Goal: Task Accomplishment & Management: Complete application form

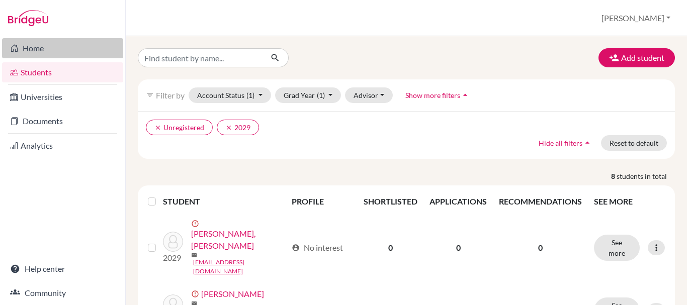
click at [37, 50] on link "Home" at bounding box center [62, 48] width 121 height 20
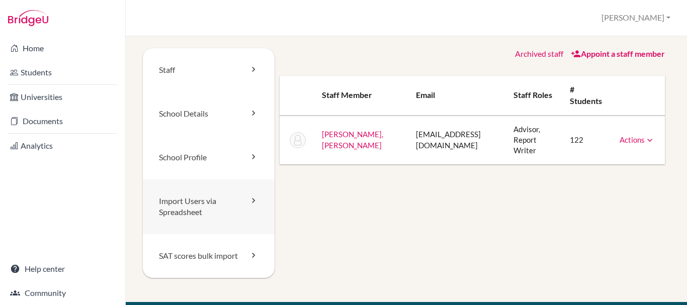
click at [187, 213] on link "Import Users via Spreadsheet" at bounding box center [209, 207] width 132 height 55
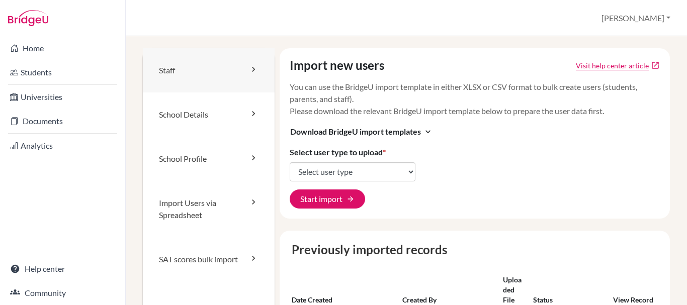
click at [176, 70] on link "Staff" at bounding box center [209, 70] width 132 height 44
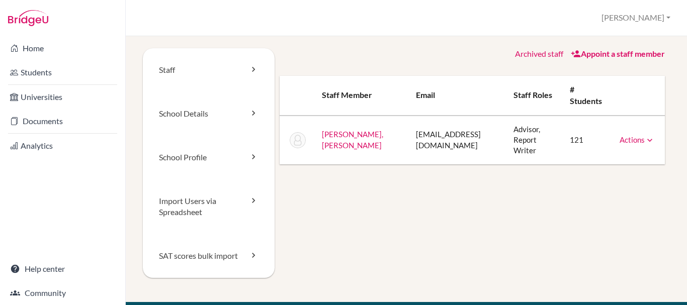
click at [180, 117] on link "School Details" at bounding box center [209, 114] width 132 height 44
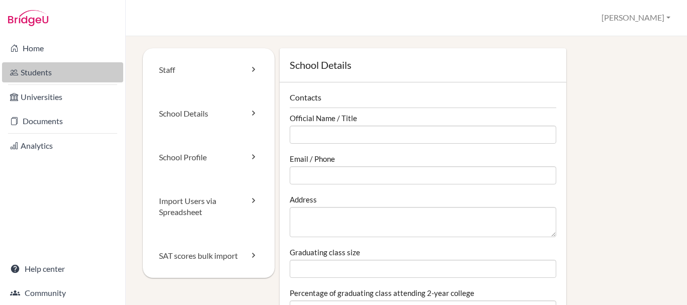
click at [30, 66] on link "Students" at bounding box center [62, 72] width 121 height 20
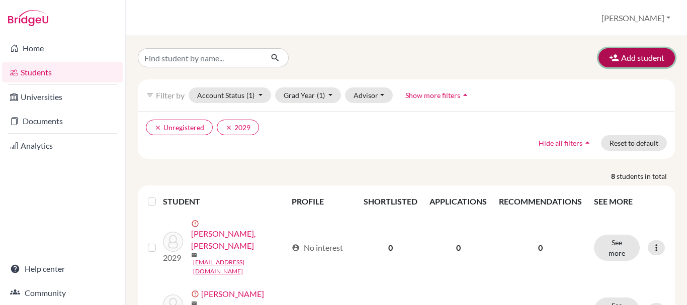
click at [621, 55] on button "Add student" at bounding box center [636, 57] width 76 height 19
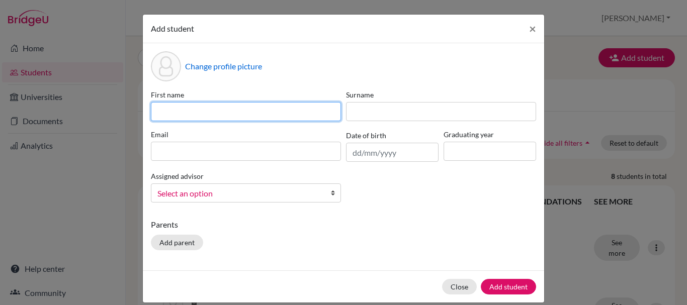
click at [215, 116] on input at bounding box center [246, 111] width 190 height 19
type input "Sienna"
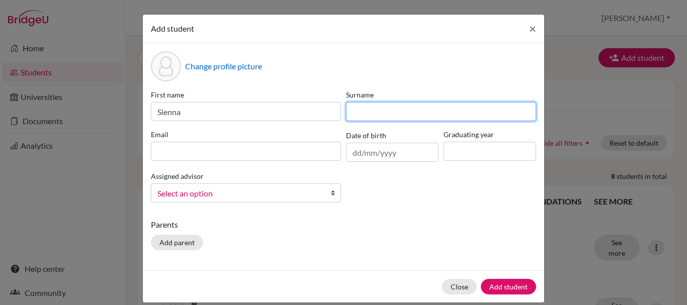
click at [382, 117] on input at bounding box center [441, 111] width 190 height 19
click at [377, 110] on input "Ashley oscar" at bounding box center [441, 111] width 190 height 19
type input "Ashley Oscar"
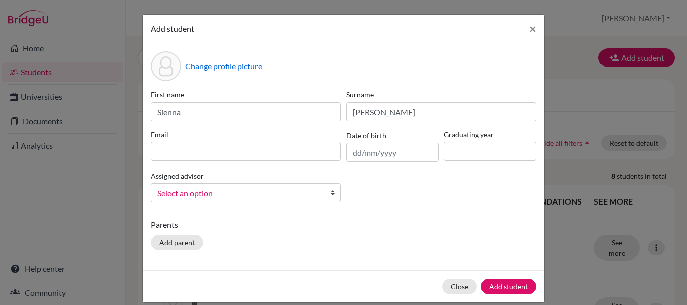
click at [287, 161] on div "Email" at bounding box center [245, 145] width 195 height 33
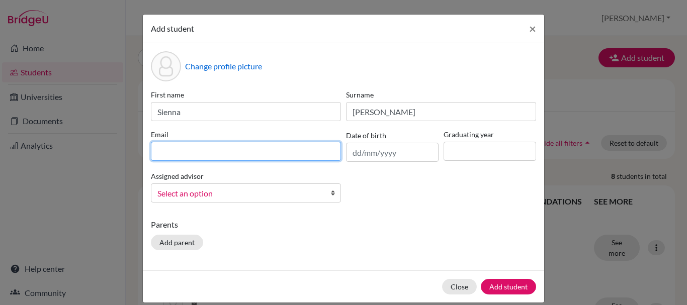
click at [280, 151] on input at bounding box center [246, 151] width 190 height 19
type input "[EMAIL_ADDRESS][DOMAIN_NAME]"
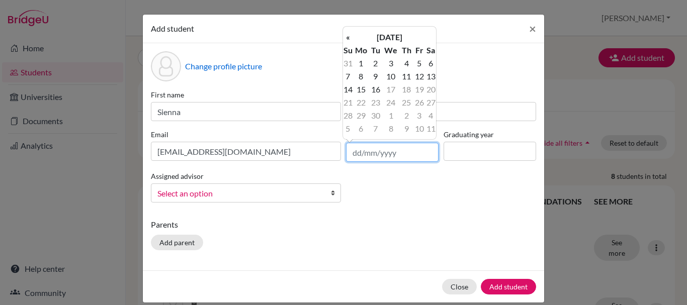
click at [390, 153] on input "text" at bounding box center [392, 152] width 93 height 19
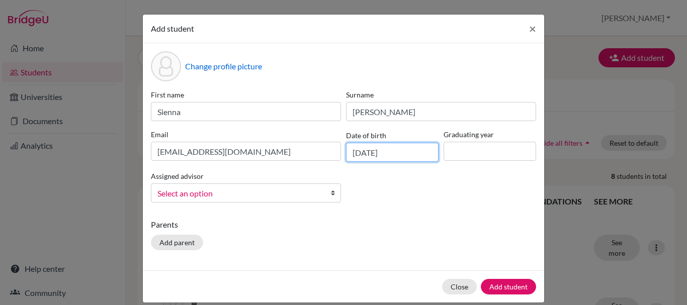
click at [366, 150] on input "16/09/2025" at bounding box center [392, 152] width 93 height 19
click at [394, 151] on input "16/06/2025" at bounding box center [392, 152] width 93 height 19
type input "16/06/2011"
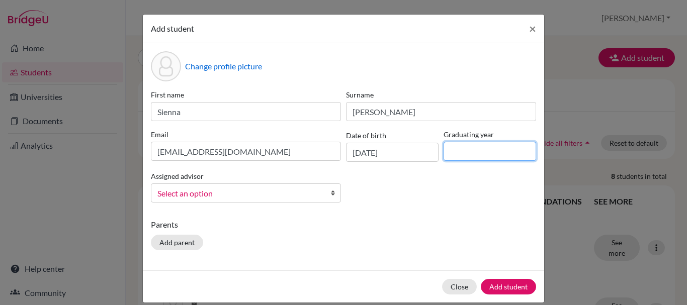
click at [463, 154] on input at bounding box center [490, 151] width 93 height 19
type input "2029"
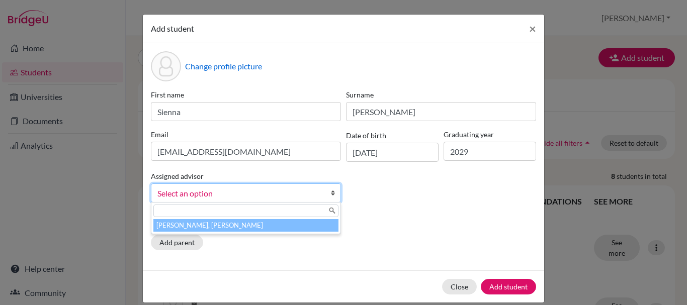
click at [330, 193] on b at bounding box center [335, 193] width 10 height 18
click at [213, 226] on li "[PERSON_NAME], [PERSON_NAME]" at bounding box center [245, 225] width 185 height 13
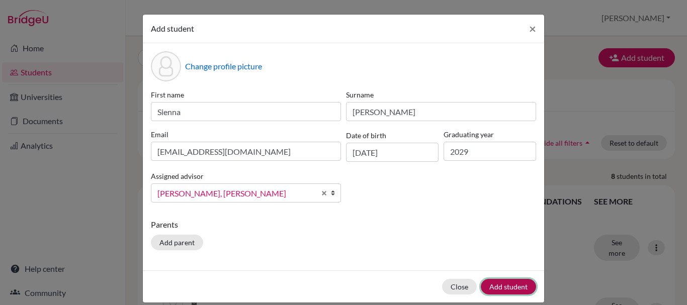
click at [503, 288] on button "Add student" at bounding box center [508, 287] width 55 height 16
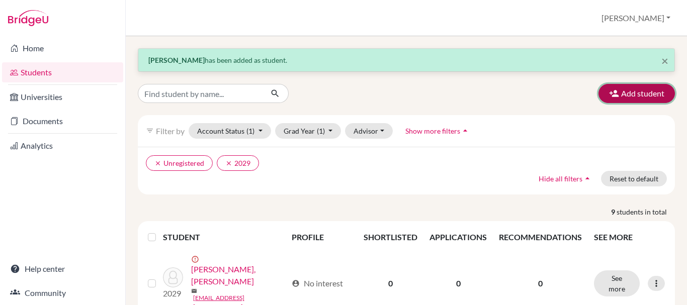
click at [629, 95] on button "Add student" at bounding box center [636, 93] width 76 height 19
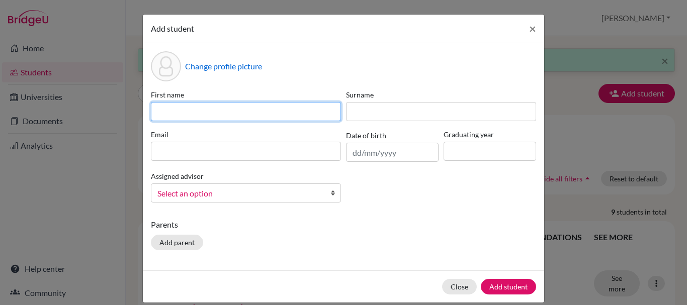
click at [280, 109] on input at bounding box center [246, 111] width 190 height 19
type input "Charlotte"
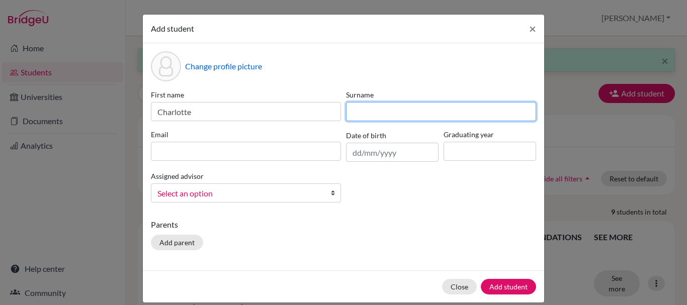
click at [369, 120] on input at bounding box center [441, 111] width 190 height 19
type input "Kwanmas"
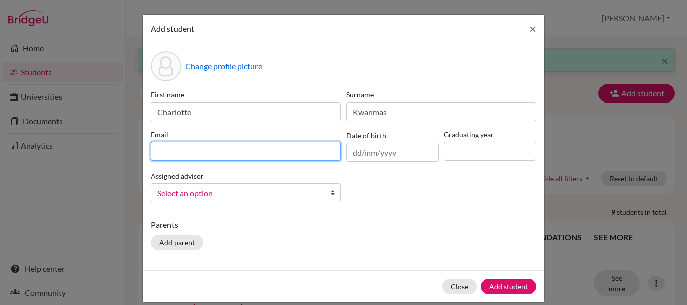
click at [304, 144] on input at bounding box center [246, 151] width 190 height 19
type input "[EMAIL_ADDRESS][DOMAIN_NAME]"
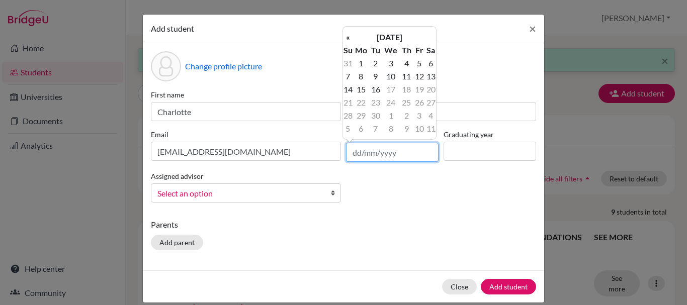
click at [384, 155] on input "text" at bounding box center [392, 152] width 93 height 19
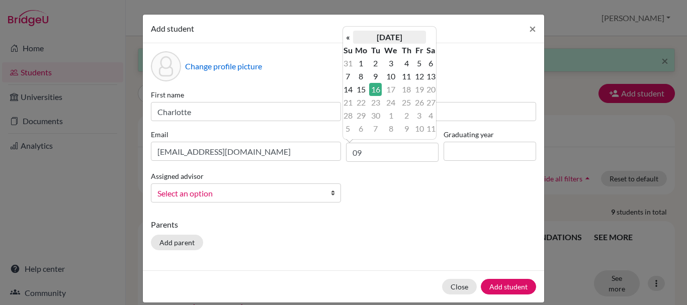
click at [407, 38] on th "[DATE]" at bounding box center [389, 37] width 73 height 13
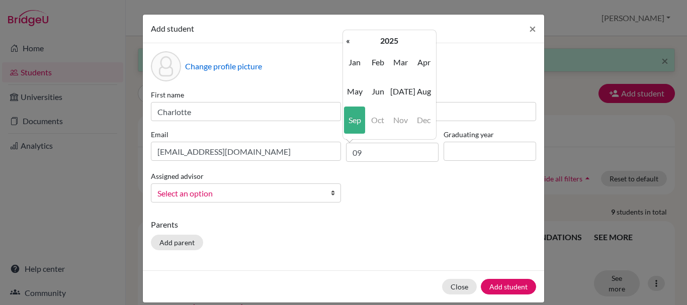
click at [342, 65] on div "« September 2025 » Su Mo Tu We Th Fr Sa 31 1 2 3 4 5 6 7 8 9 10 11 12 13 14 15 …" at bounding box center [389, 85] width 94 height 110
click at [353, 65] on span "Jan" at bounding box center [354, 62] width 21 height 27
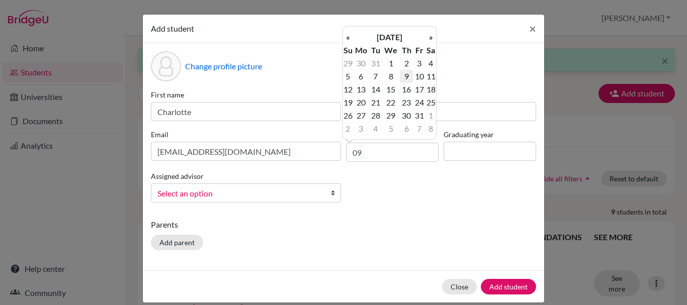
click at [411, 74] on td "9" at bounding box center [406, 76] width 13 height 13
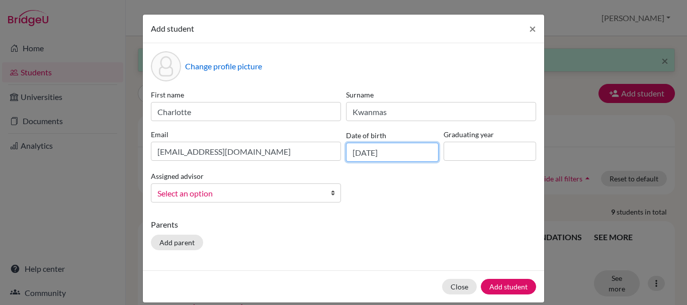
click at [404, 155] on input "09/01/2025" at bounding box center [392, 152] width 93 height 19
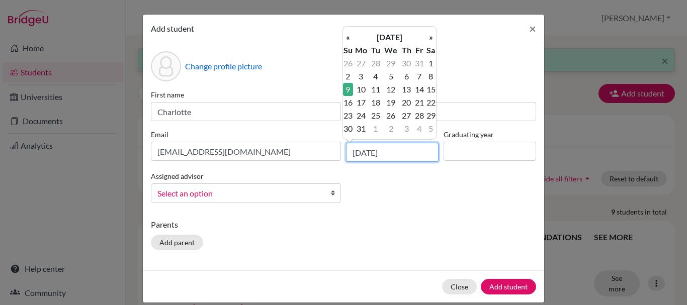
type input "09/01/2011"
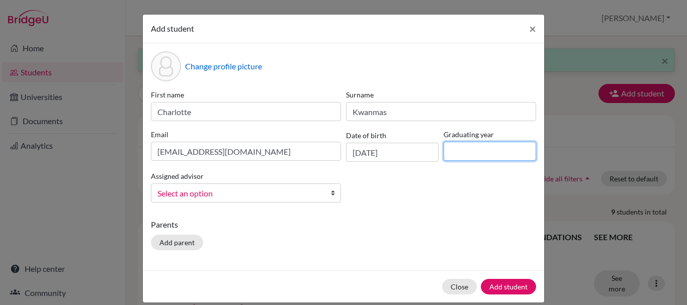
click at [452, 155] on input at bounding box center [490, 151] width 93 height 19
type input "2029"
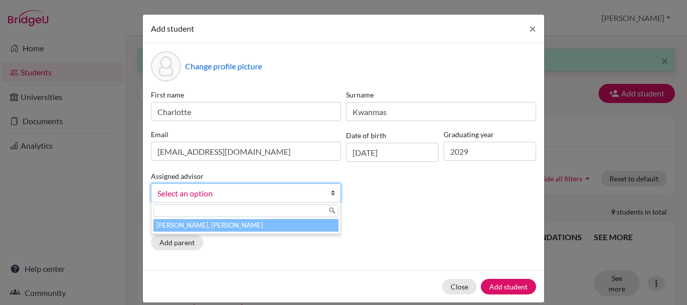
click at [314, 193] on span "Select an option" at bounding box center [239, 193] width 164 height 13
click at [234, 224] on li "[PERSON_NAME], [PERSON_NAME]" at bounding box center [245, 225] width 185 height 13
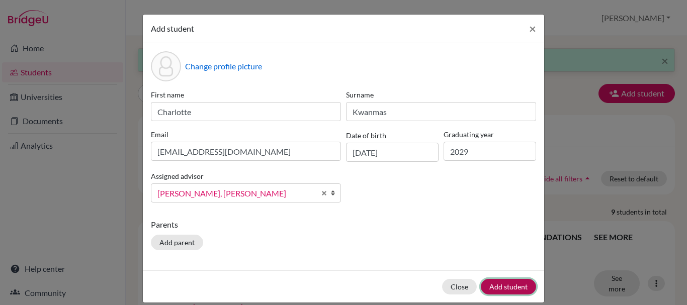
click at [504, 283] on button "Add student" at bounding box center [508, 287] width 55 height 16
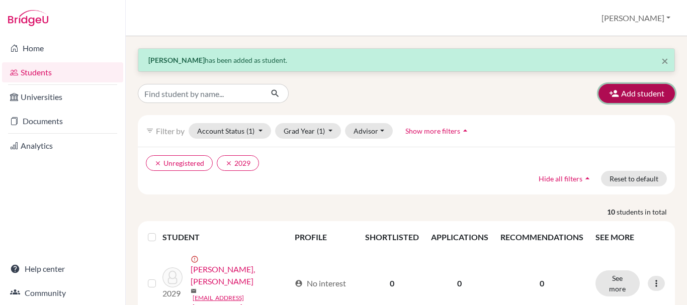
click at [621, 96] on button "Add student" at bounding box center [636, 93] width 76 height 19
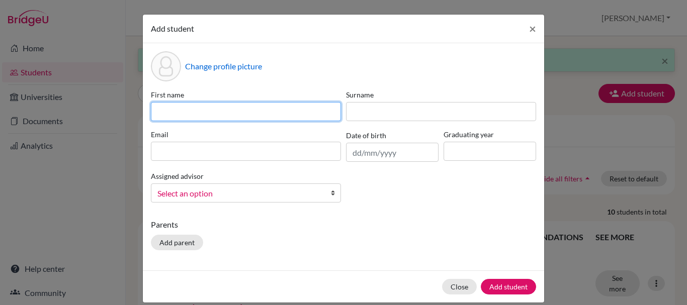
click at [309, 119] on input at bounding box center [246, 111] width 190 height 19
type input "i"
type input "U"
type input "Isabella"
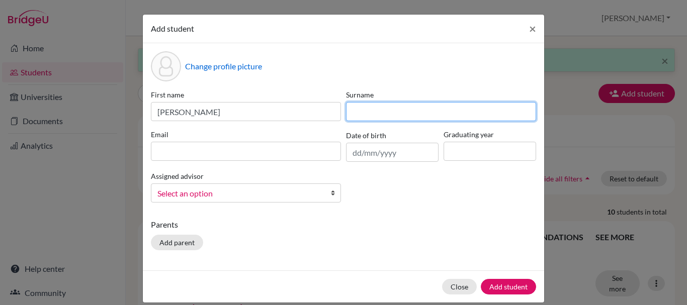
click at [428, 111] on input at bounding box center [441, 111] width 190 height 19
type input "Ng"
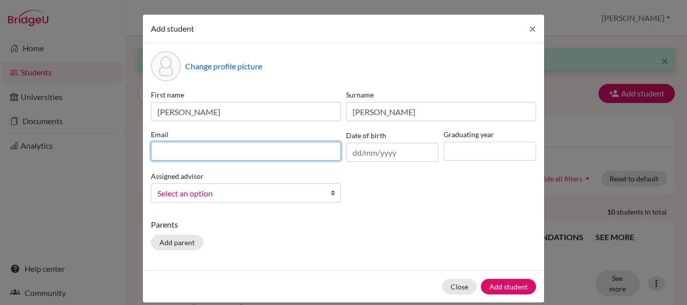
click at [321, 151] on input at bounding box center [246, 151] width 190 height 19
click at [196, 152] on input "bella.ng.sq@mail.com" at bounding box center [246, 151] width 190 height 19
type input "bella.ng.sq@gmail.com"
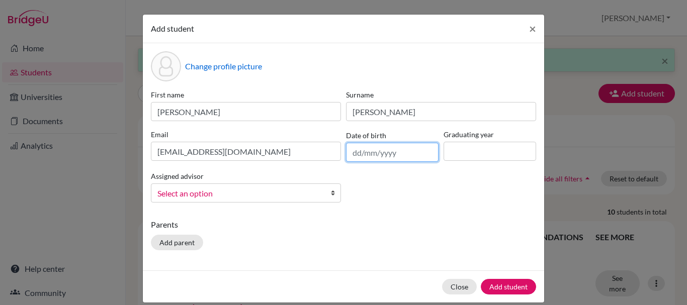
click at [361, 150] on input "text" at bounding box center [392, 152] width 93 height 19
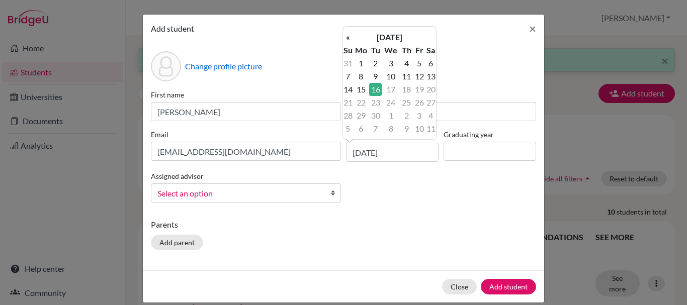
click at [416, 212] on div "Change profile picture First name Isabella Surname Ng Email bella.ng.sq@gmail.c…" at bounding box center [343, 156] width 401 height 227
click at [371, 157] on input "[DATE]" at bounding box center [392, 152] width 93 height 19
click at [388, 155] on input "[DATE]" at bounding box center [392, 152] width 93 height 19
click at [408, 156] on input "[DATE]" at bounding box center [392, 152] width 93 height 19
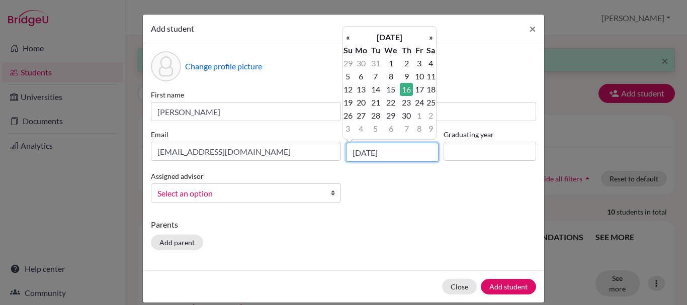
click at [369, 153] on input "16/09/2010" at bounding box center [392, 152] width 93 height 19
click at [367, 151] on input "16/011/2010" at bounding box center [392, 152] width 93 height 19
click at [355, 152] on input "16/11/2010" at bounding box center [392, 152] width 93 height 19
click at [357, 154] on input "16/11/2010" at bounding box center [392, 152] width 93 height 19
type input "10/11/2010"
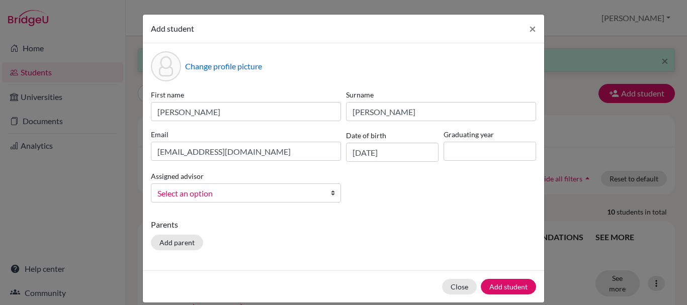
click at [397, 185] on div "First name Isabella Surname Ng Email bella.ng.sq@gmail.com Date of birth 10/11/…" at bounding box center [343, 150] width 390 height 121
click at [460, 149] on input at bounding box center [490, 151] width 93 height 19
type input "2029"
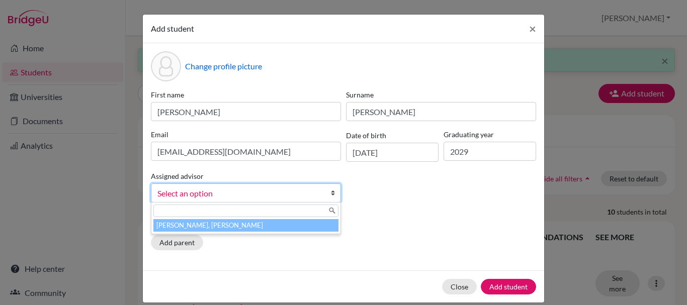
click at [276, 196] on span "Select an option" at bounding box center [239, 193] width 164 height 13
click at [222, 224] on li "[PERSON_NAME], [PERSON_NAME]" at bounding box center [245, 225] width 185 height 13
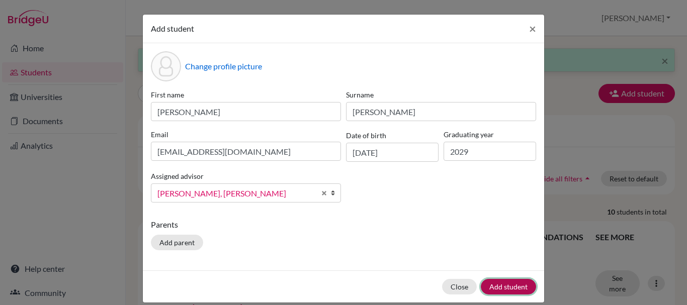
click at [504, 290] on button "Add student" at bounding box center [508, 287] width 55 height 16
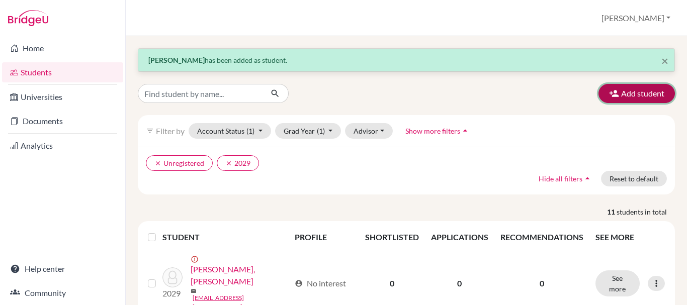
click at [633, 91] on button "Add student" at bounding box center [636, 93] width 76 height 19
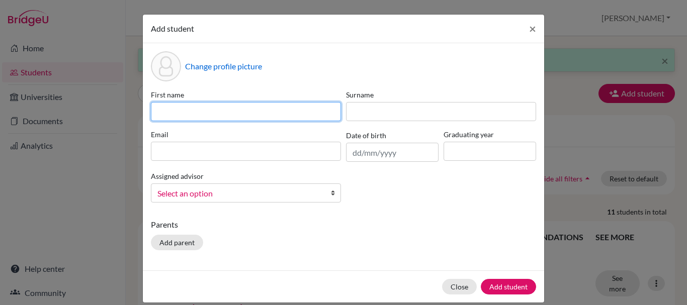
click at [217, 120] on input at bounding box center [246, 111] width 190 height 19
type input "charlene"
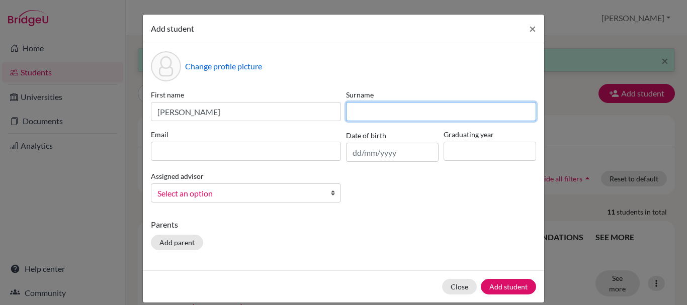
click at [417, 120] on input at bounding box center [441, 111] width 190 height 19
type input "linardi"
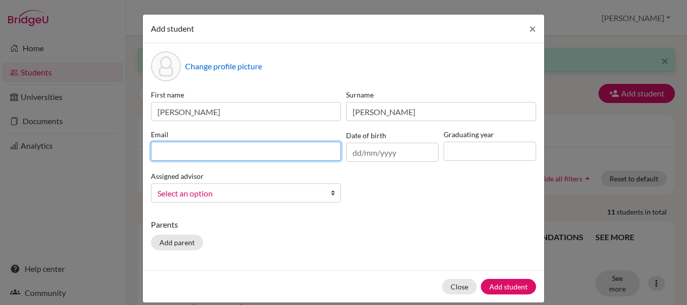
click at [229, 154] on input at bounding box center [246, 151] width 190 height 19
type input "[EMAIL_ADDRESS][DOMAIN_NAME]"
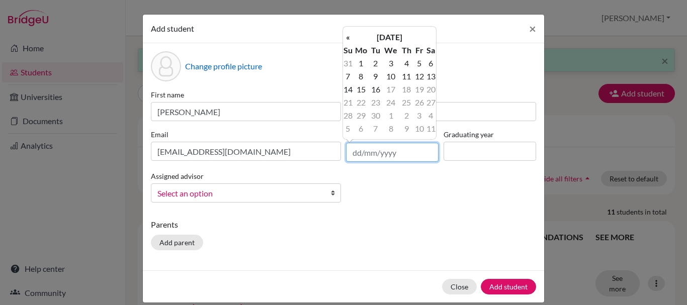
click at [386, 159] on input "text" at bounding box center [392, 152] width 93 height 19
click at [358, 157] on input "text" at bounding box center [392, 152] width 93 height 19
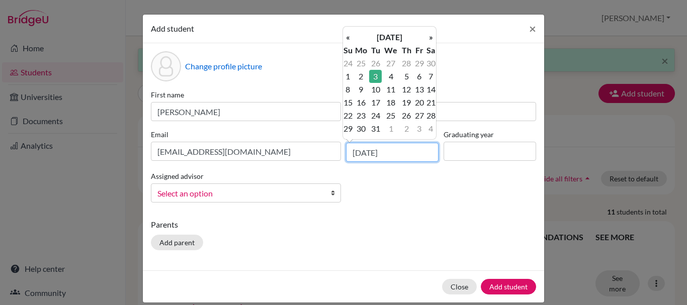
type input "03/05/2011"
click at [378, 78] on td "3" at bounding box center [375, 76] width 13 height 13
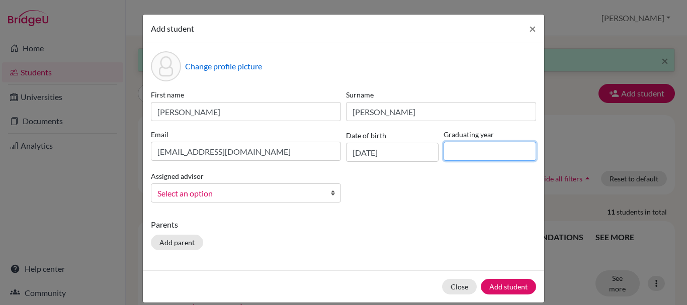
click at [485, 158] on input at bounding box center [490, 151] width 93 height 19
type input "2029"
click at [273, 191] on span "Select an option" at bounding box center [239, 193] width 164 height 13
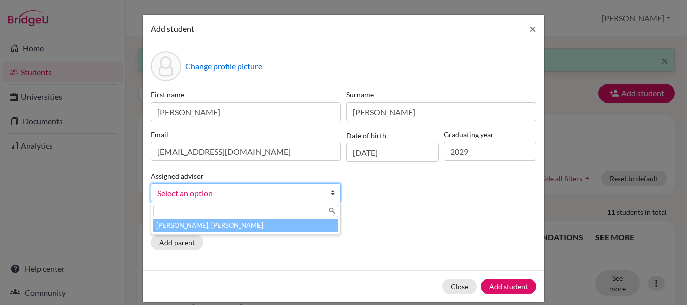
click at [261, 228] on li "[PERSON_NAME], [PERSON_NAME]" at bounding box center [245, 225] width 185 height 13
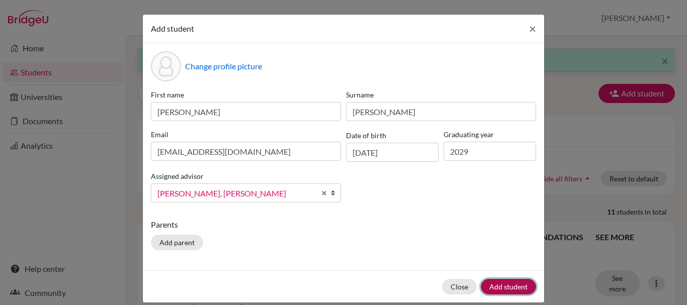
click at [508, 287] on button "Add student" at bounding box center [508, 287] width 55 height 16
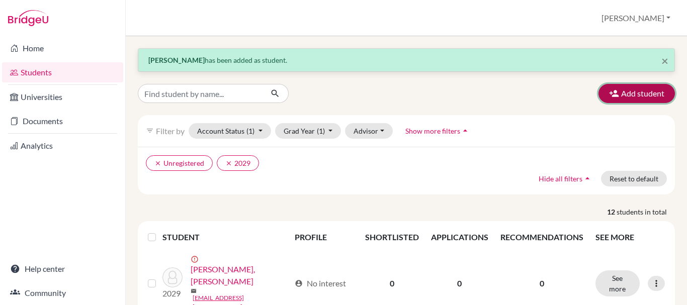
click at [611, 87] on button "Add student" at bounding box center [636, 93] width 76 height 19
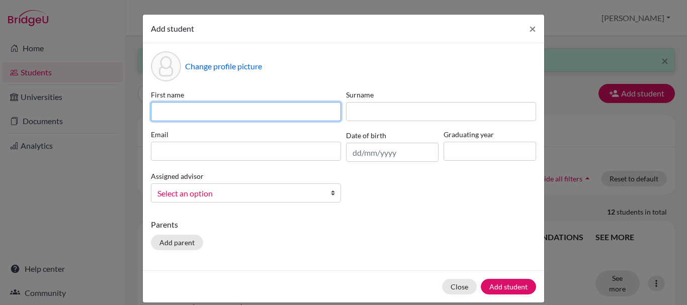
click at [265, 105] on input at bounding box center [246, 111] width 190 height 19
type input "Natalie"
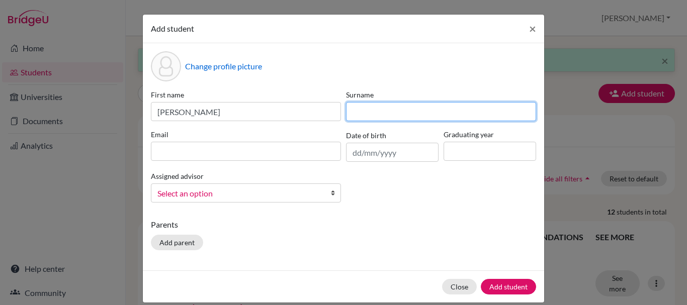
click at [363, 112] on input at bounding box center [441, 111] width 190 height 19
type input "Hidayat"
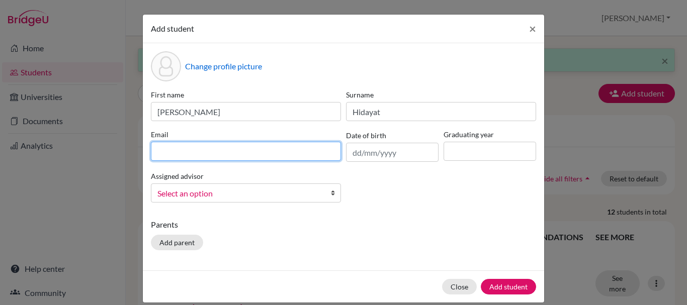
click at [293, 152] on input at bounding box center [246, 151] width 190 height 19
type input "[EMAIL_ADDRESS][DOMAIN_NAME]"
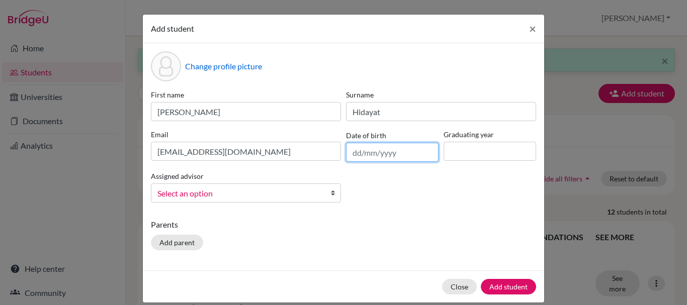
click at [376, 153] on input "text" at bounding box center [392, 152] width 93 height 19
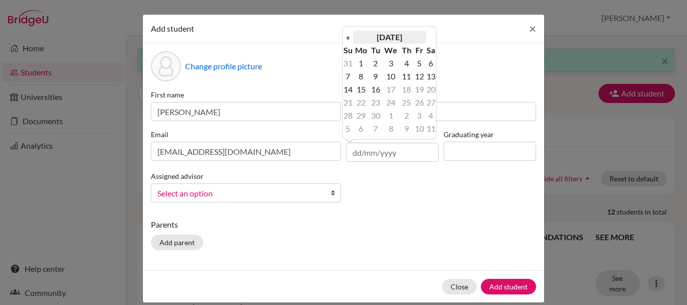
click at [423, 33] on th "[DATE]" at bounding box center [389, 37] width 73 height 13
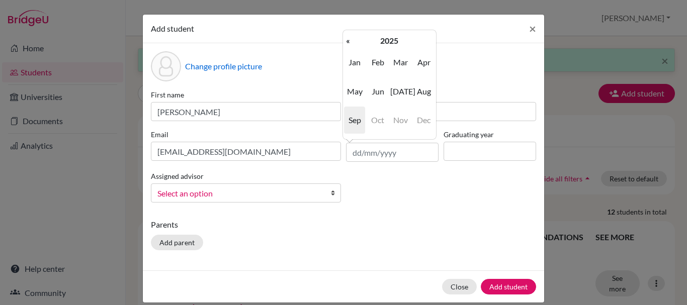
click at [418, 120] on span "Dec" at bounding box center [423, 120] width 21 height 27
click at [375, 36] on th "2025" at bounding box center [389, 40] width 73 height 13
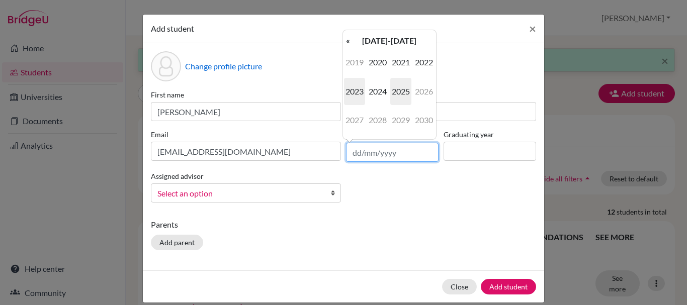
scroll to position [12, 0]
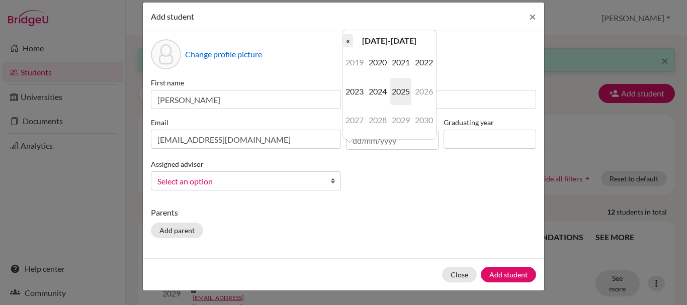
click at [347, 37] on th "«" at bounding box center [348, 40] width 10 height 13
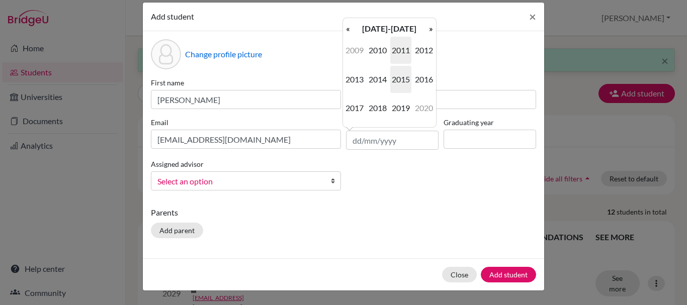
click at [398, 50] on span "2011" at bounding box center [400, 50] width 21 height 27
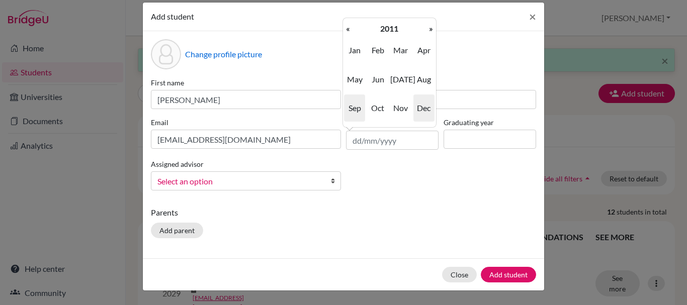
click at [421, 105] on span "Dec" at bounding box center [423, 108] width 21 height 27
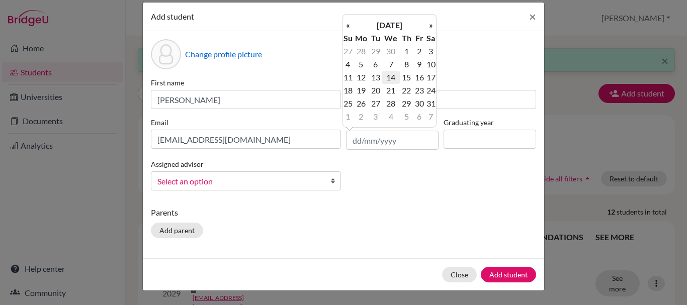
click at [393, 79] on td "14" at bounding box center [391, 77] width 18 height 13
type input "14/12/2011"
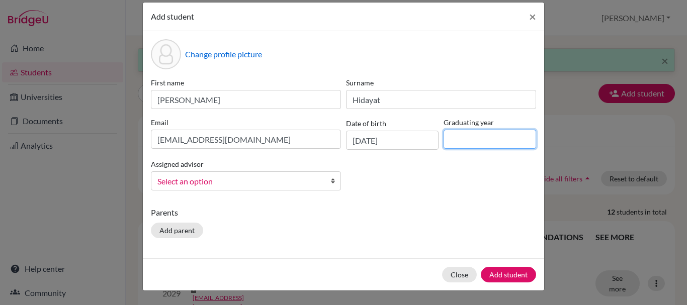
click at [467, 135] on input at bounding box center [490, 139] width 93 height 19
type input "2029"
click at [312, 178] on span "Select an option" at bounding box center [239, 181] width 164 height 13
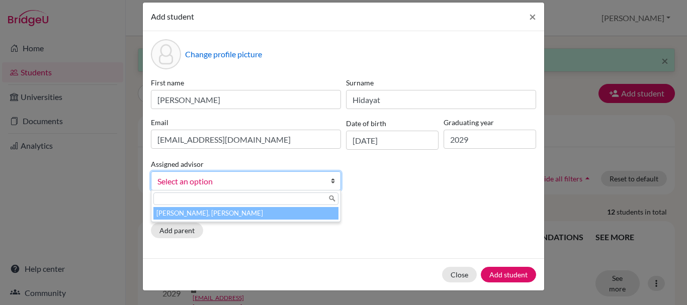
click at [307, 213] on li "[PERSON_NAME], [PERSON_NAME]" at bounding box center [245, 213] width 185 height 13
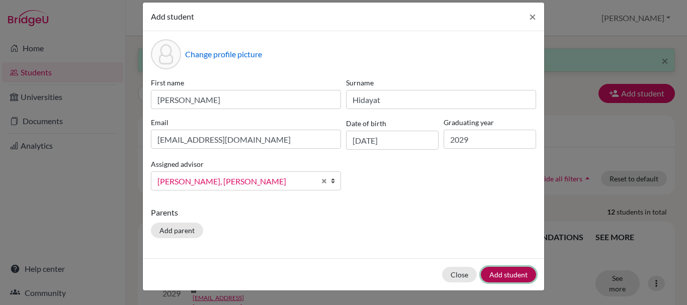
click at [504, 274] on button "Add student" at bounding box center [508, 275] width 55 height 16
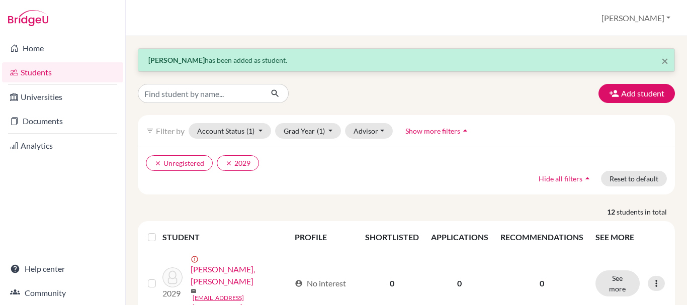
scroll to position [38, 0]
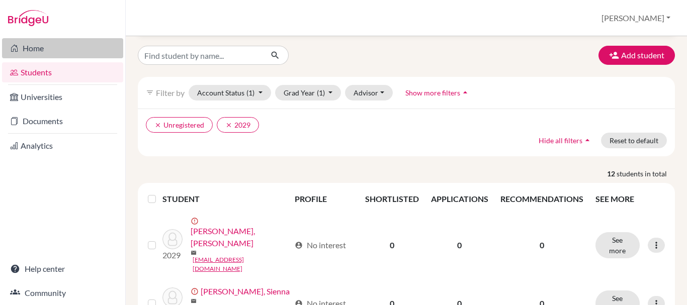
click at [39, 49] on link "Home" at bounding box center [62, 48] width 121 height 20
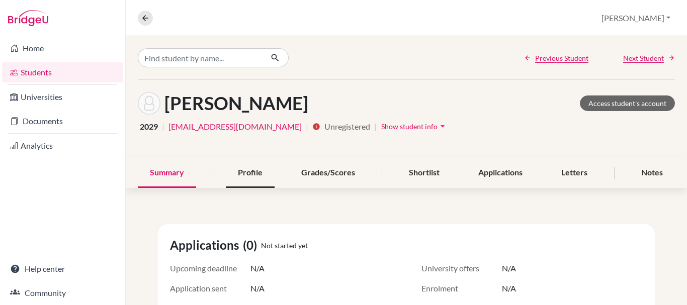
click at [244, 170] on div "Profile" at bounding box center [250, 173] width 49 height 30
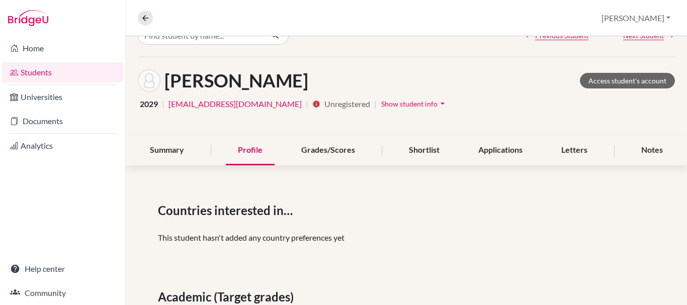
scroll to position [25, 0]
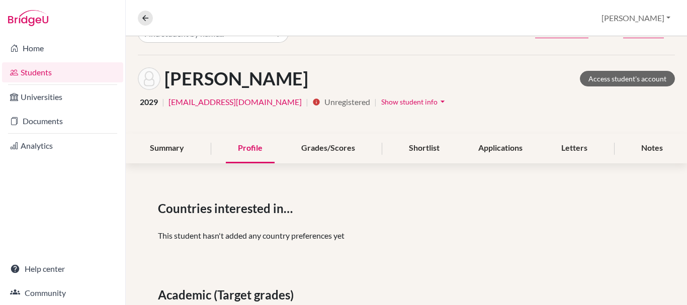
click at [237, 105] on link "[EMAIL_ADDRESS][DOMAIN_NAME]" at bounding box center [234, 102] width 133 height 12
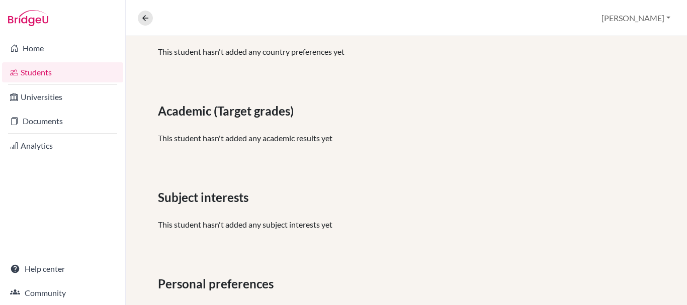
scroll to position [253, 0]
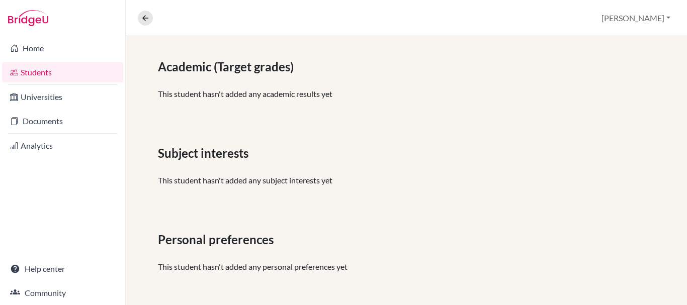
drag, startPoint x: 332, startPoint y: 218, endPoint x: 295, endPoint y: 137, distance: 88.4
click at [295, 137] on div "Countries interested in… This student hasn't added any country preferences yet …" at bounding box center [406, 126] width 561 height 358
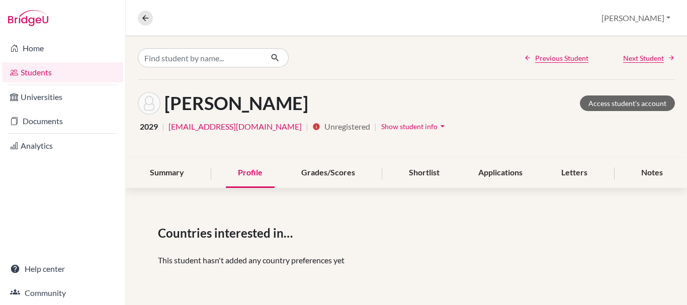
click at [381, 129] on span "Show student info" at bounding box center [409, 126] width 56 height 9
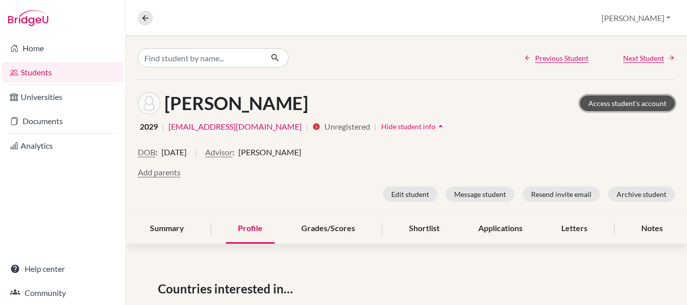
click at [608, 103] on link "Access student's account" at bounding box center [627, 104] width 95 height 16
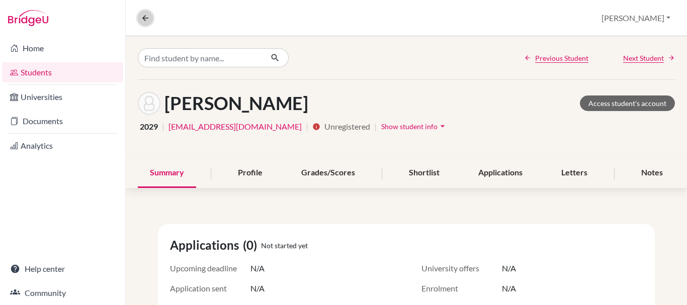
click at [150, 17] on button at bounding box center [145, 18] width 15 height 15
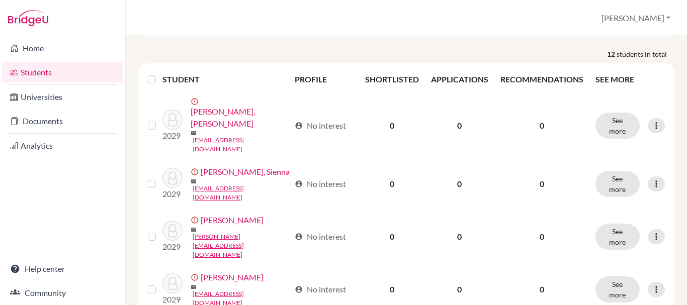
scroll to position [123, 0]
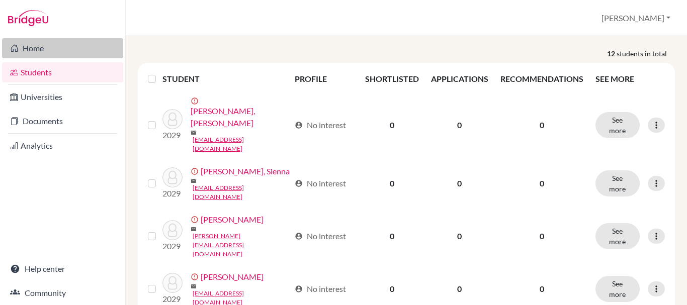
click at [44, 55] on link "Home" at bounding box center [62, 48] width 121 height 20
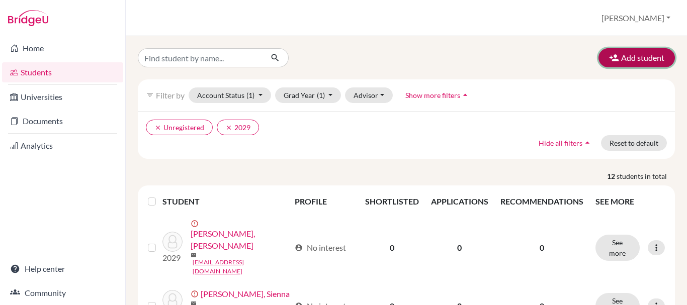
click at [659, 55] on button "Add student" at bounding box center [636, 57] width 76 height 19
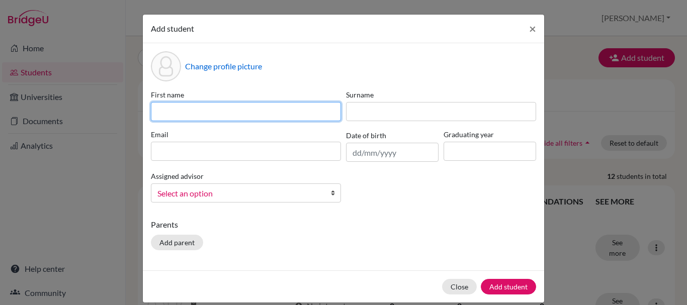
click at [256, 107] on input at bounding box center [246, 111] width 190 height 19
type input "[PERSON_NAME]"
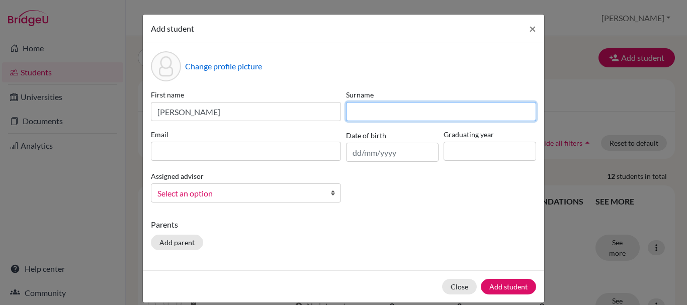
click at [361, 108] on input at bounding box center [441, 111] width 190 height 19
type input "[PERSON_NAME]"
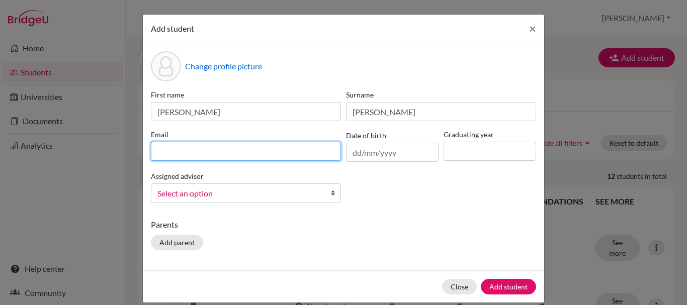
click at [315, 146] on input at bounding box center [246, 151] width 190 height 19
type input "[EMAIL_ADDRESS][DOMAIN_NAME]"
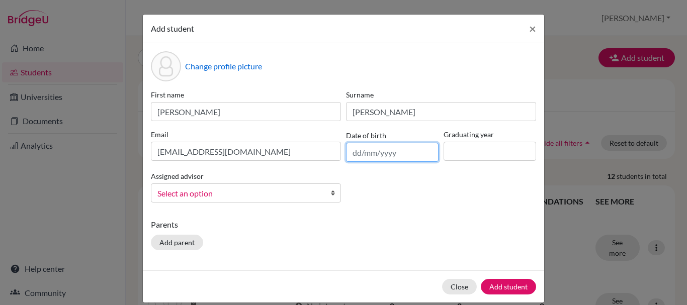
click at [402, 159] on input "text" at bounding box center [392, 152] width 93 height 19
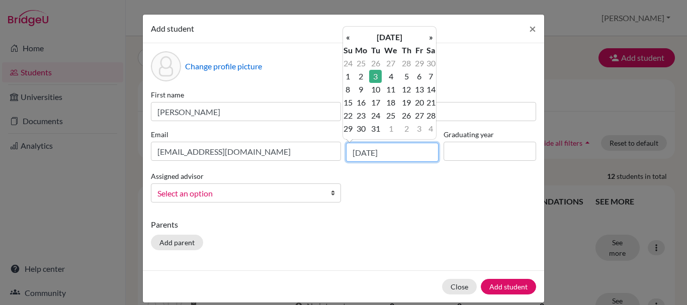
type input "[DATE]"
click at [374, 78] on td "3" at bounding box center [375, 76] width 13 height 13
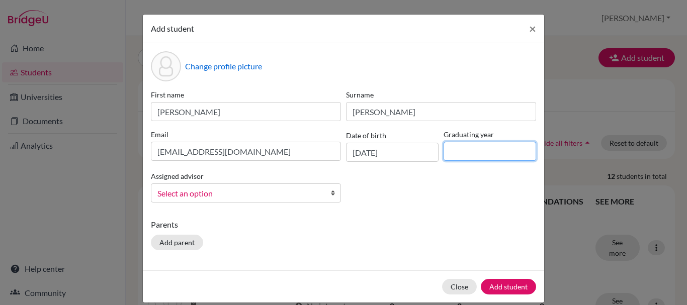
click at [480, 159] on input at bounding box center [490, 151] width 93 height 19
type input "2029"
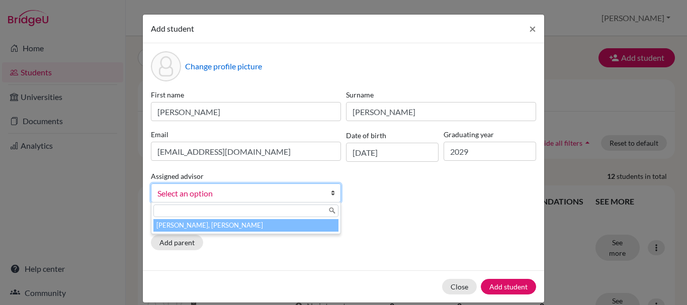
click at [268, 193] on span "Select an option" at bounding box center [239, 193] width 164 height 13
click at [232, 225] on li "[PERSON_NAME], [PERSON_NAME]" at bounding box center [245, 225] width 185 height 13
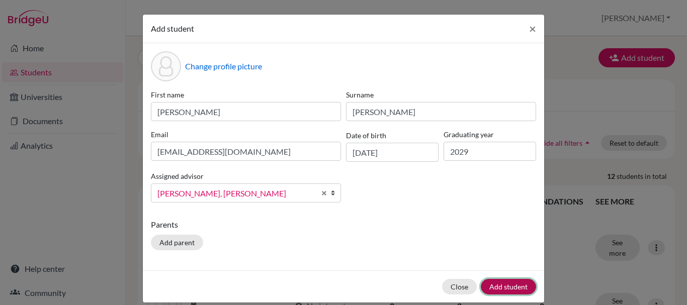
click at [496, 291] on button "Add student" at bounding box center [508, 287] width 55 height 16
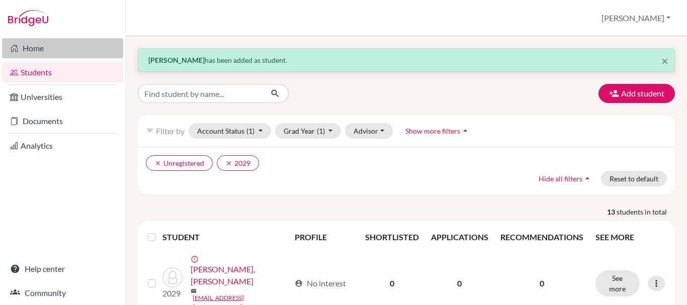
click at [29, 38] on link "Home" at bounding box center [62, 48] width 121 height 20
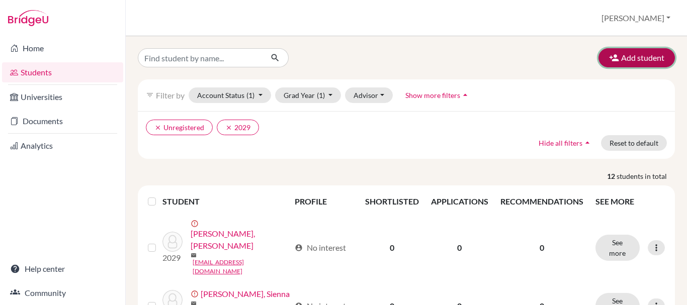
click at [649, 55] on button "Add student" at bounding box center [636, 57] width 76 height 19
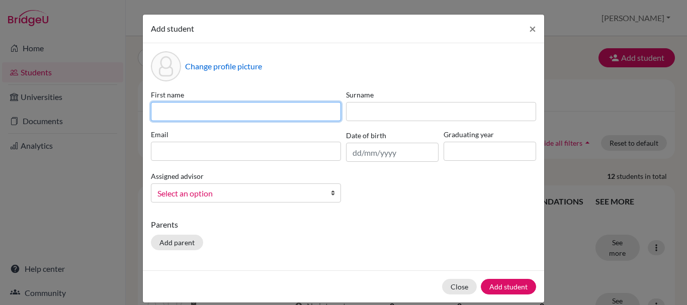
click at [269, 103] on input at bounding box center [246, 111] width 190 height 19
click at [159, 113] on input "kaylee" at bounding box center [246, 111] width 190 height 19
type input "Kaylee"
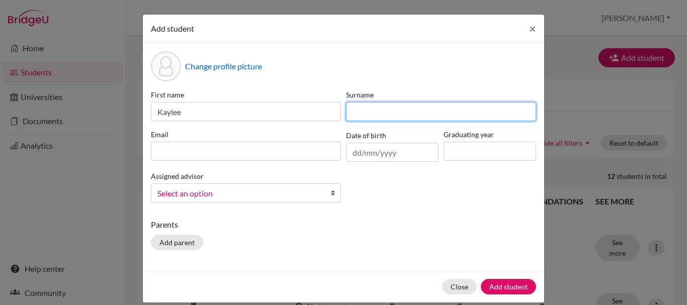
click at [348, 111] on input at bounding box center [441, 111] width 190 height 19
type input "[PERSON_NAME]"
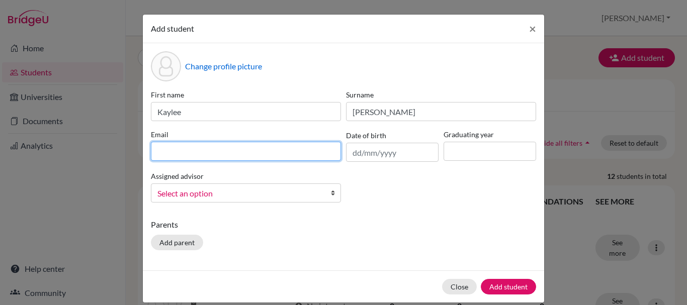
click at [260, 155] on input at bounding box center [246, 151] width 190 height 19
type input "[EMAIL_ADDRESS][DOMAIN_NAME]"
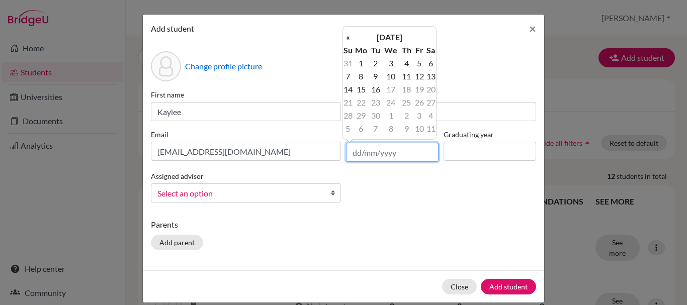
click at [355, 153] on input "text" at bounding box center [392, 152] width 93 height 19
click at [358, 156] on input "28042011" at bounding box center [392, 152] width 93 height 19
click at [370, 155] on input "28/042011" at bounding box center [392, 152] width 93 height 19
type input "[DATE]"
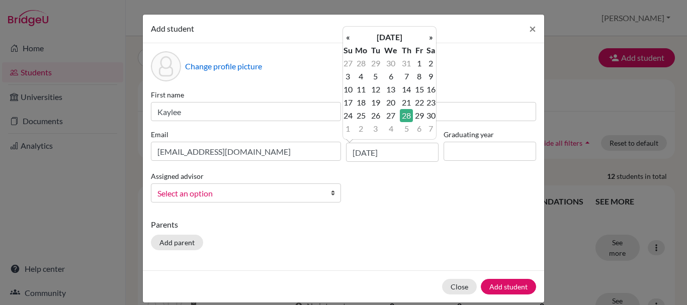
click at [402, 114] on td "28" at bounding box center [406, 115] width 13 height 13
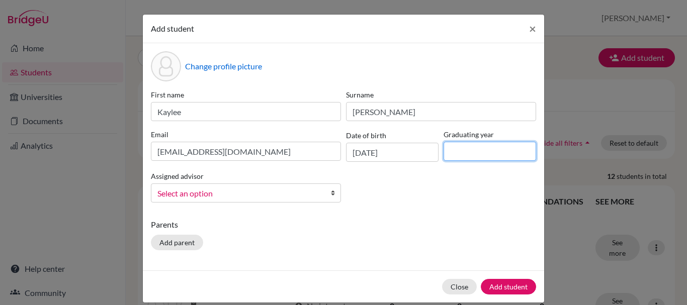
click at [475, 156] on input at bounding box center [490, 151] width 93 height 19
type input "2029"
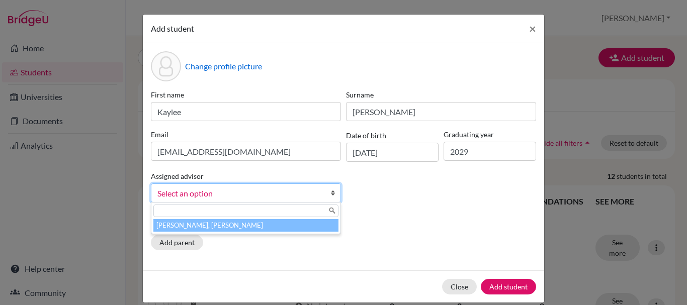
click at [268, 197] on span "Select an option" at bounding box center [239, 193] width 164 height 13
click at [251, 227] on li "[PERSON_NAME], [PERSON_NAME]" at bounding box center [245, 225] width 185 height 13
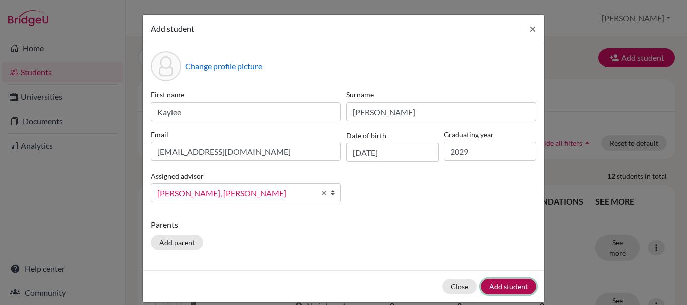
click at [495, 282] on button "Add student" at bounding box center [508, 287] width 55 height 16
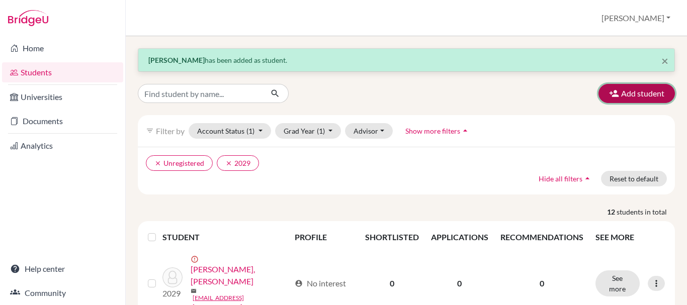
click at [647, 93] on button "Add student" at bounding box center [636, 93] width 76 height 19
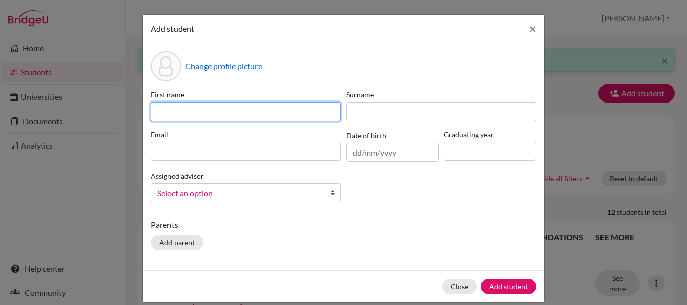
click at [261, 108] on input at bounding box center [246, 111] width 190 height 19
type input "[PERSON_NAME]"
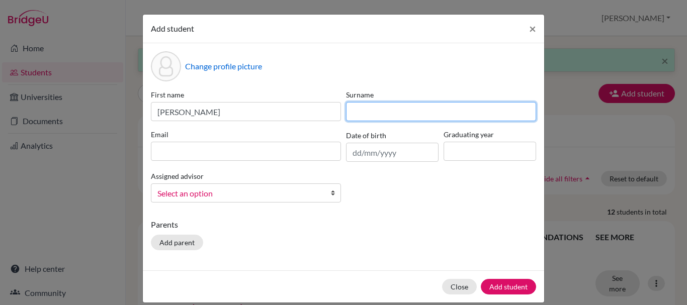
click at [367, 118] on input at bounding box center [441, 111] width 190 height 19
type input "J"
type input "Ukardi"
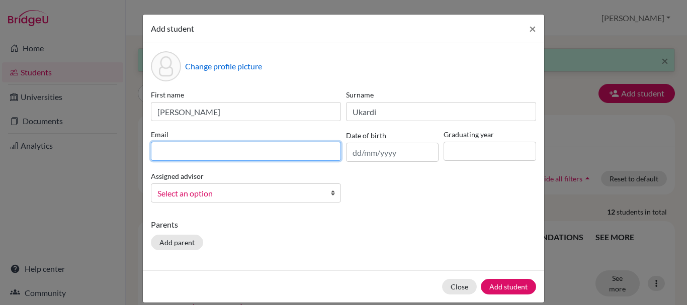
click at [229, 150] on input at bounding box center [246, 151] width 190 height 19
type input "[PERSON_NAME][EMAIL_ADDRESS][DOMAIN_NAME]"
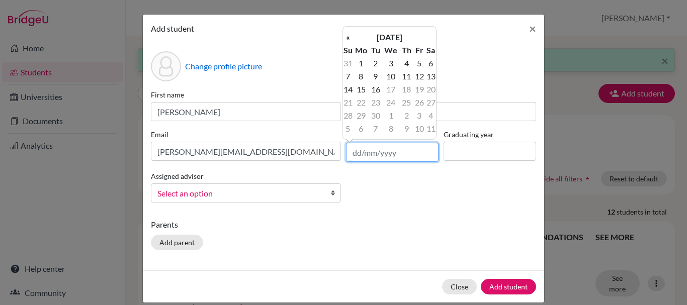
click at [379, 161] on input "text" at bounding box center [392, 152] width 93 height 19
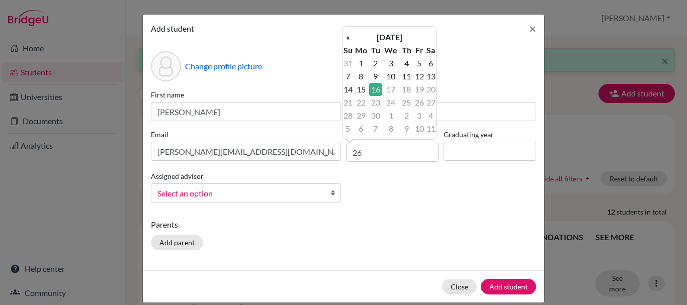
click at [379, 90] on td "16" at bounding box center [375, 89] width 13 height 13
click at [366, 152] on input "[DATE]" at bounding box center [392, 152] width 93 height 19
click at [390, 39] on th "[DATE]" at bounding box center [389, 37] width 73 height 13
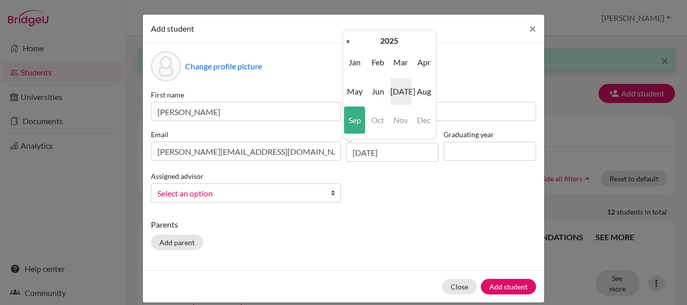
click at [402, 89] on span "[DATE]" at bounding box center [400, 91] width 21 height 27
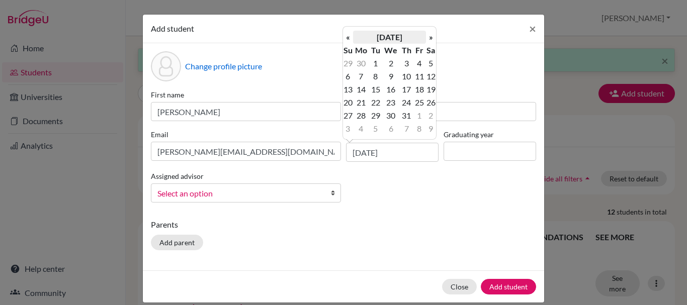
click at [398, 36] on th "[DATE]" at bounding box center [389, 37] width 73 height 13
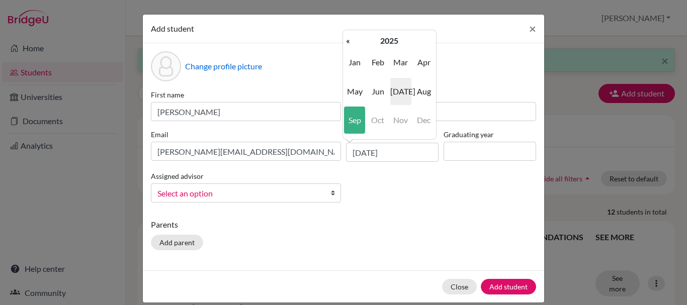
click at [398, 97] on span "[DATE]" at bounding box center [400, 91] width 21 height 27
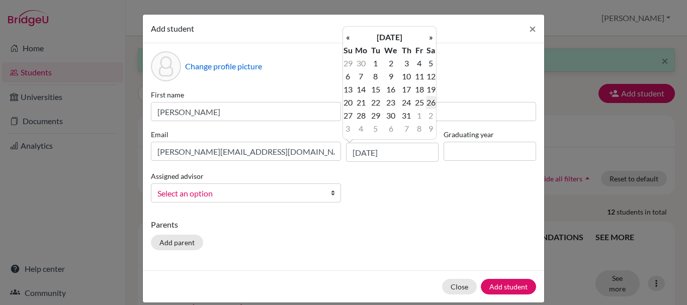
click at [426, 103] on td "26" at bounding box center [431, 102] width 10 height 13
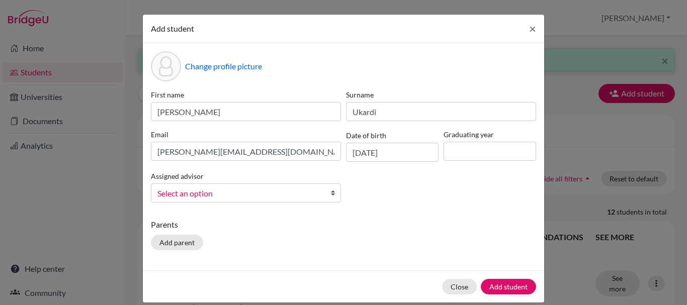
click at [395, 165] on div "First name [PERSON_NAME] [PERSON_NAME] [PERSON_NAME][EMAIL_ADDRESS][DOMAIN_NAME…" at bounding box center [343, 150] width 390 height 121
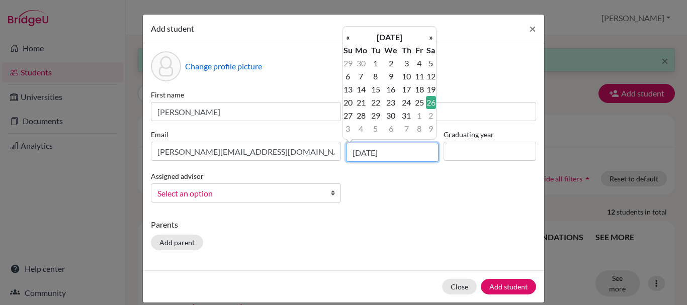
click at [401, 149] on input "[DATE]" at bounding box center [392, 152] width 93 height 19
type input "[DATE]"
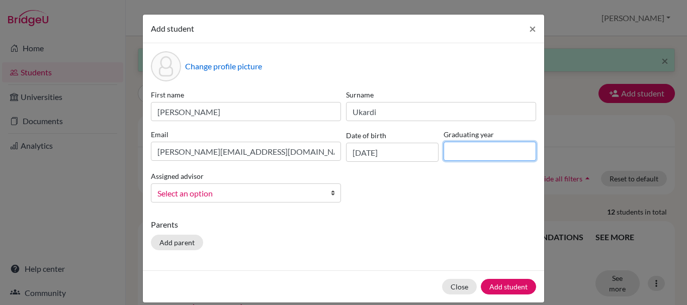
click at [466, 145] on input at bounding box center [490, 151] width 93 height 19
type input "2029"
click at [260, 187] on span "Select an option" at bounding box center [239, 193] width 164 height 13
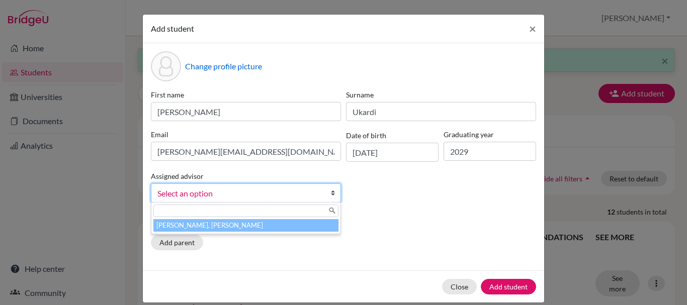
click at [240, 223] on li "[PERSON_NAME], [PERSON_NAME]" at bounding box center [245, 225] width 185 height 13
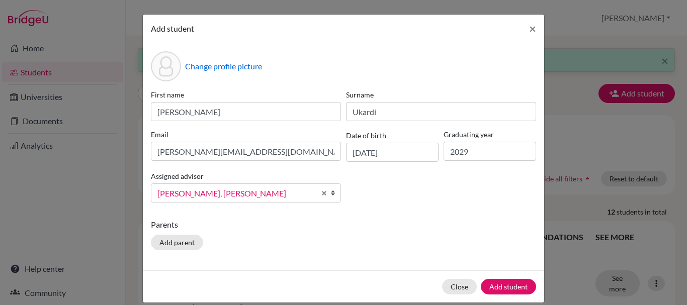
click at [517, 296] on div "Close Add student" at bounding box center [343, 287] width 401 height 32
click at [517, 290] on button "Add student" at bounding box center [508, 287] width 55 height 16
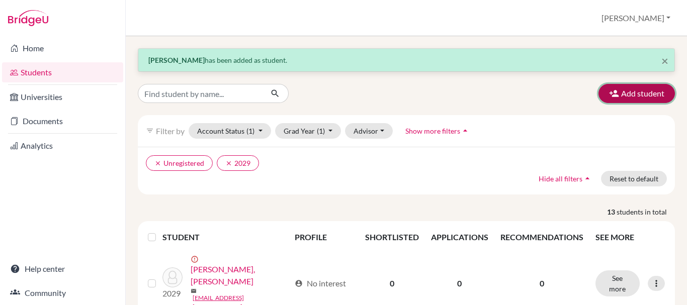
click at [622, 98] on button "Add student" at bounding box center [636, 93] width 76 height 19
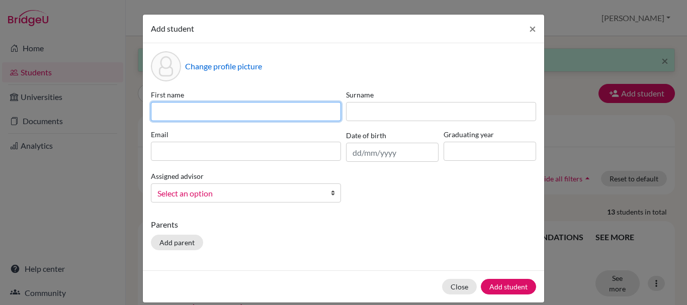
click at [239, 113] on input at bounding box center [246, 111] width 190 height 19
type input "[PERSON_NAME]"
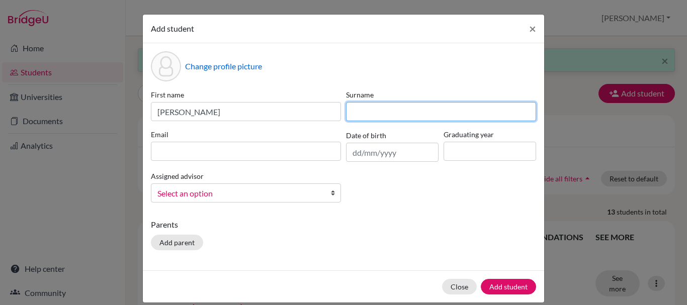
click at [406, 116] on input at bounding box center [441, 111] width 190 height 19
type input "2"
type input "wiryanto"
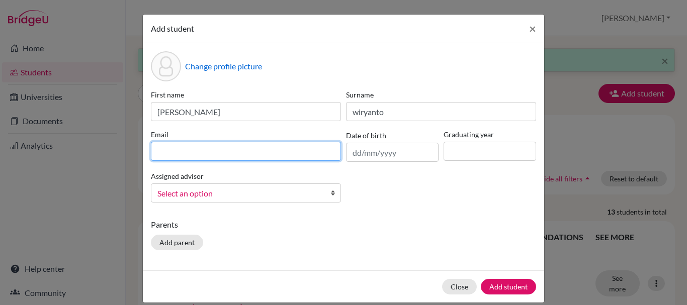
click at [250, 145] on input at bounding box center [246, 151] width 190 height 19
type input "d"
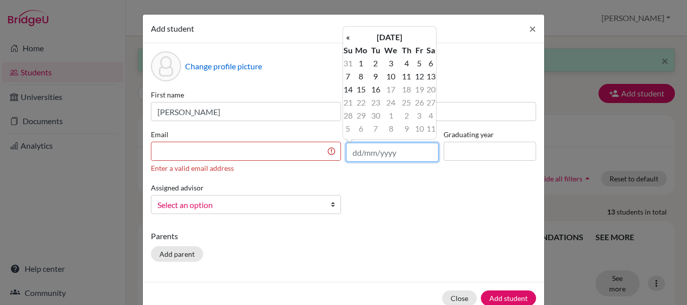
click at [375, 148] on input "text" at bounding box center [392, 152] width 93 height 19
click at [432, 71] on td "13" at bounding box center [431, 76] width 10 height 13
click at [372, 156] on input "[DATE]" at bounding box center [392, 152] width 93 height 19
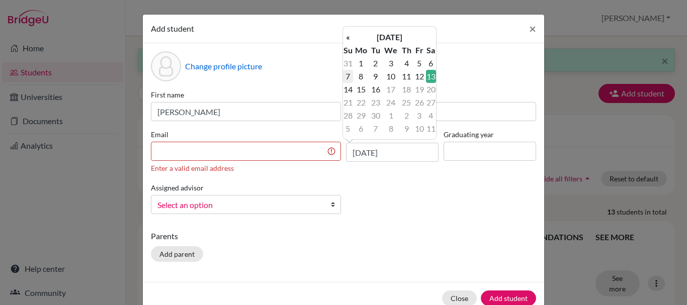
click at [347, 75] on td "7" at bounding box center [348, 76] width 10 height 13
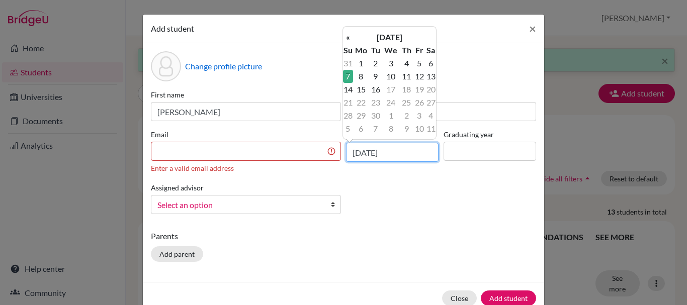
drag, startPoint x: 410, startPoint y: 150, endPoint x: 340, endPoint y: 145, distance: 70.1
click at [343, 145] on div "Date of birth [DEMOGRAPHIC_DATA]" at bounding box center [392, 151] width 98 height 44
type input "[DATE]"
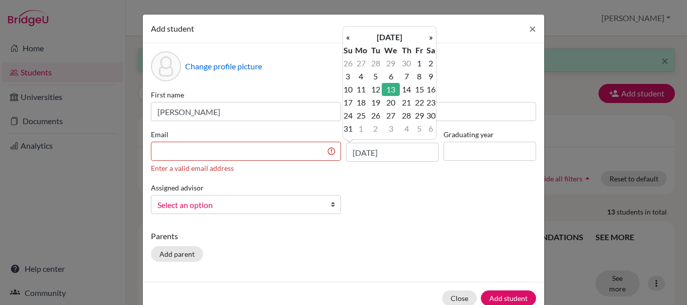
click at [313, 206] on span "Select an option" at bounding box center [239, 205] width 164 height 13
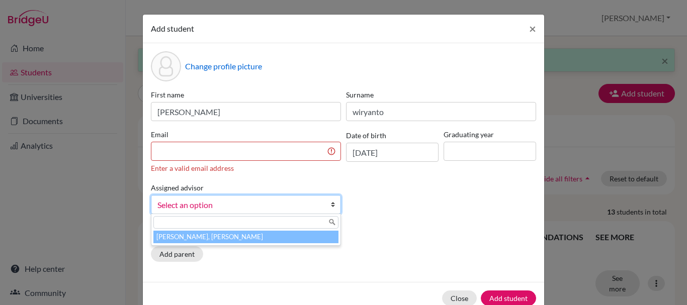
click at [328, 241] on li "[PERSON_NAME], [PERSON_NAME]" at bounding box center [245, 237] width 185 height 13
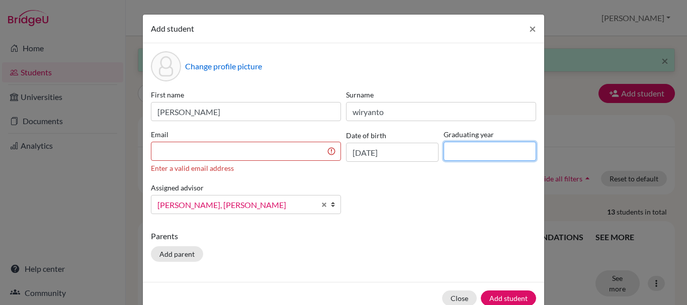
click at [484, 160] on input at bounding box center [490, 151] width 93 height 19
type input "1"
type input "2029"
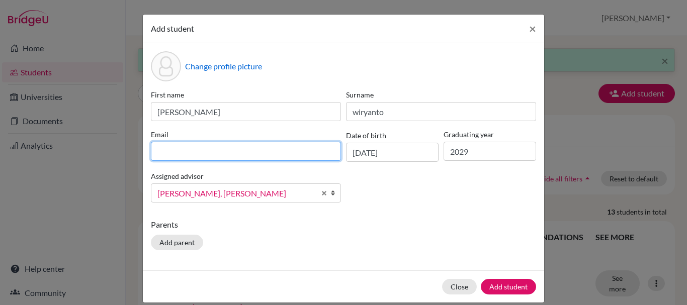
click at [293, 152] on input at bounding box center [246, 151] width 190 height 19
type input "b"
type input "d"
type input "b"
type input "[EMAIL_ADDRESS][DOMAIN_NAME]"
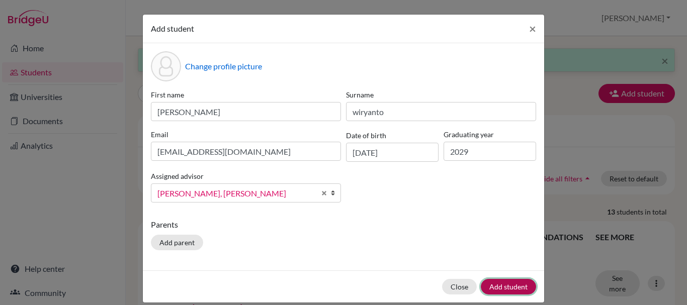
click at [502, 281] on button "Add student" at bounding box center [508, 287] width 55 height 16
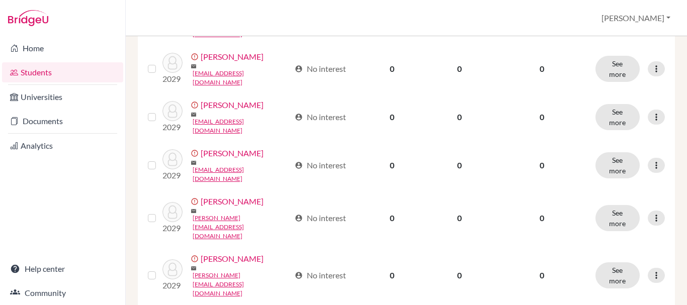
scroll to position [518, 0]
